Goal: Information Seeking & Learning: Learn about a topic

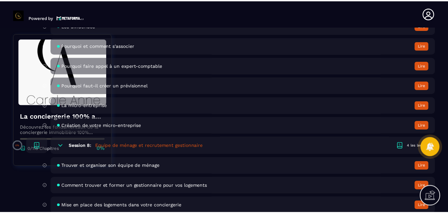
scroll to position [663, 0]
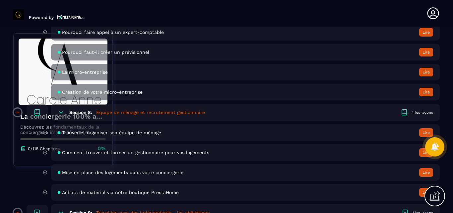
click at [422, 153] on button "Lire" at bounding box center [426, 152] width 14 height 9
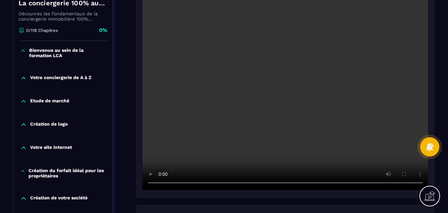
scroll to position [133, 0]
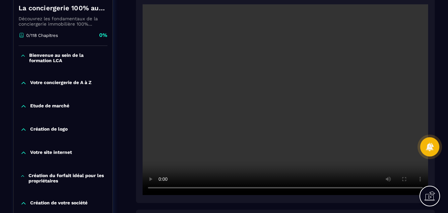
click at [28, 81] on div "Votre conciergerie de A à Z" at bounding box center [63, 83] width 99 height 7
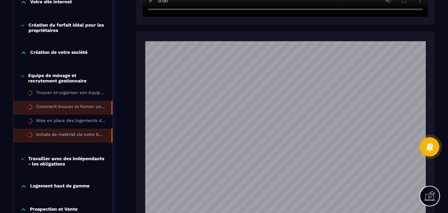
scroll to position [332, 0]
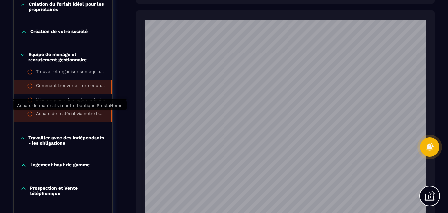
click at [81, 112] on div "Achats de matérial via notre boutique PrestaHome" at bounding box center [70, 114] width 69 height 7
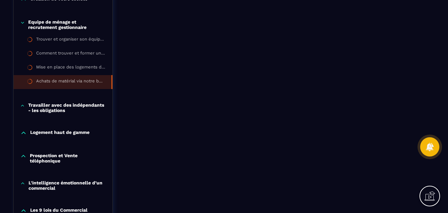
scroll to position [365, 0]
click at [48, 133] on p "Logement haut de gamme" at bounding box center [59, 132] width 59 height 7
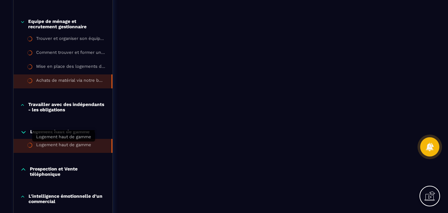
click at [58, 145] on div "Logement haut de gamme" at bounding box center [63, 145] width 55 height 7
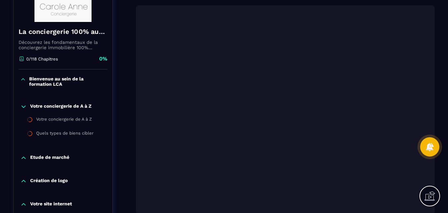
scroll to position [99, 0]
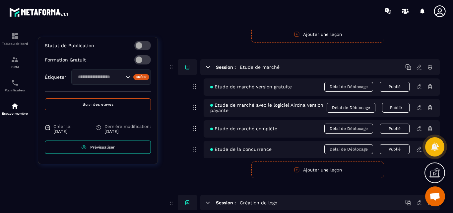
scroll to position [99, 0]
